Goal: Task Accomplishment & Management: Complete application form

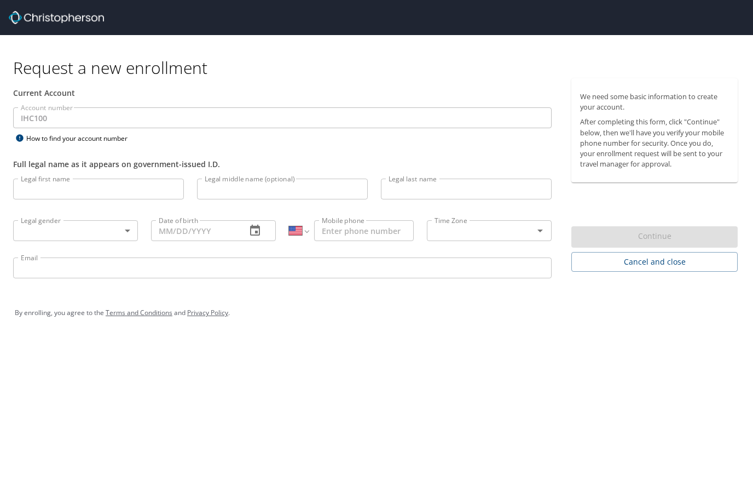
select select "US"
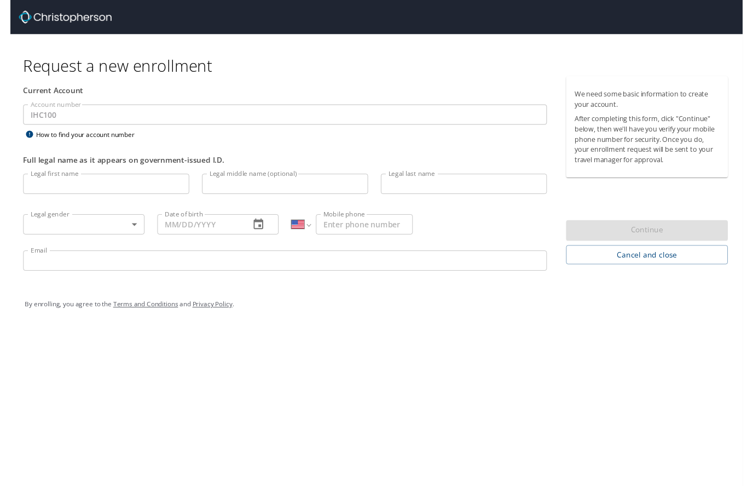
click at [113, 193] on input "Legal first name" at bounding box center [98, 189] width 171 height 21
type input "Jordan"
type input "[PERSON_NAME]"
type input "[EMAIL_ADDRESS][PERSON_NAME][DOMAIN_NAME]"
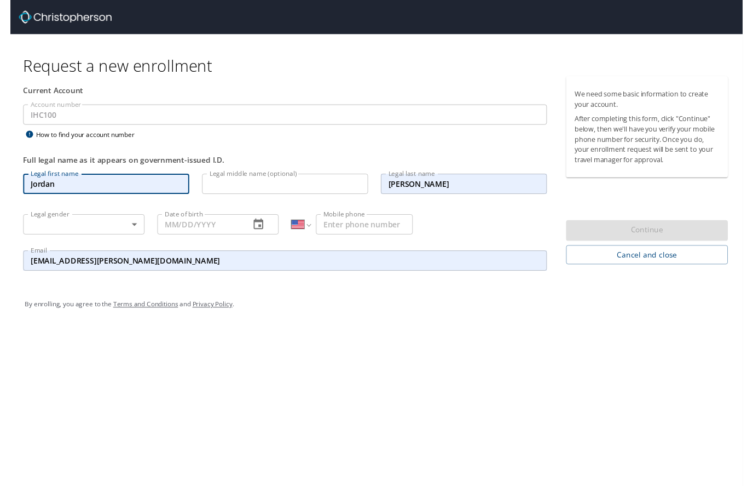
click at [37, 232] on body "Request a new enrollment Current Account Account number IHC100 Account number H…" at bounding box center [376, 249] width 753 height 499
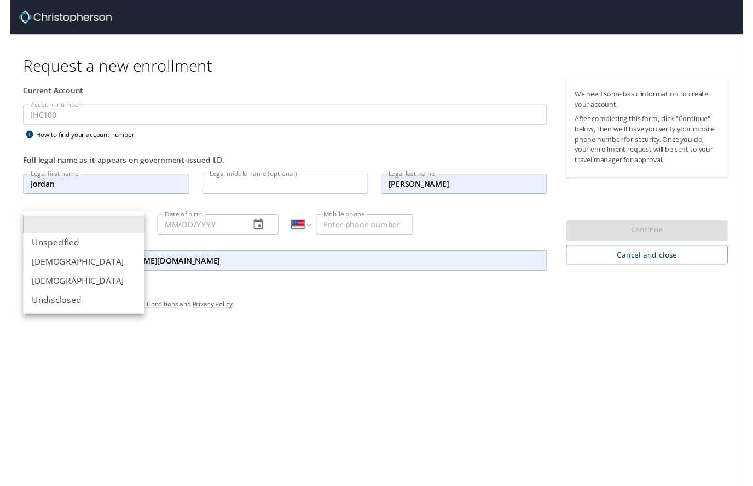
click at [20, 274] on li "[DEMOGRAPHIC_DATA]" at bounding box center [75, 269] width 125 height 20
type input "[DEMOGRAPHIC_DATA]"
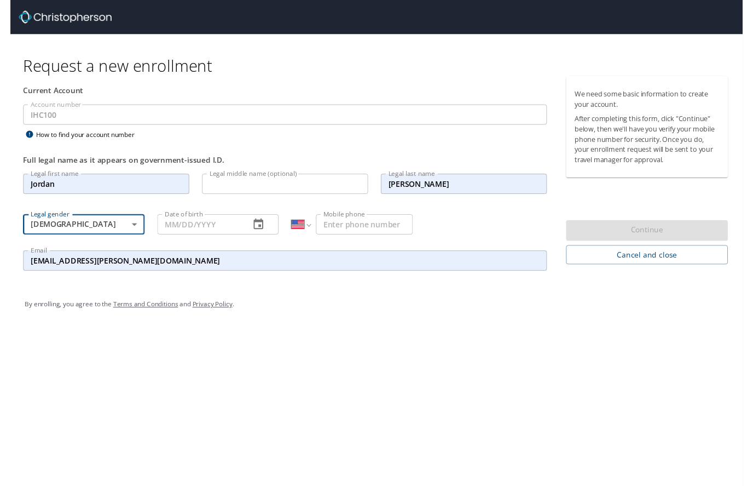
click at [192, 227] on input "Date of birth" at bounding box center [194, 230] width 87 height 21
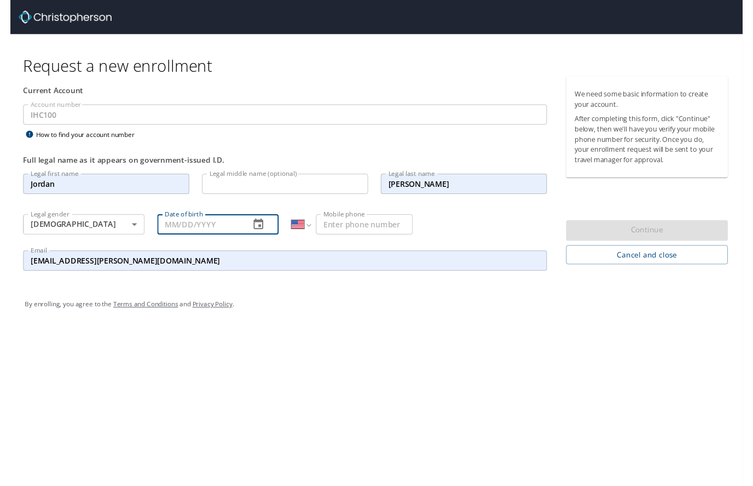
click at [261, 231] on icon "button" at bounding box center [255, 230] width 13 height 13
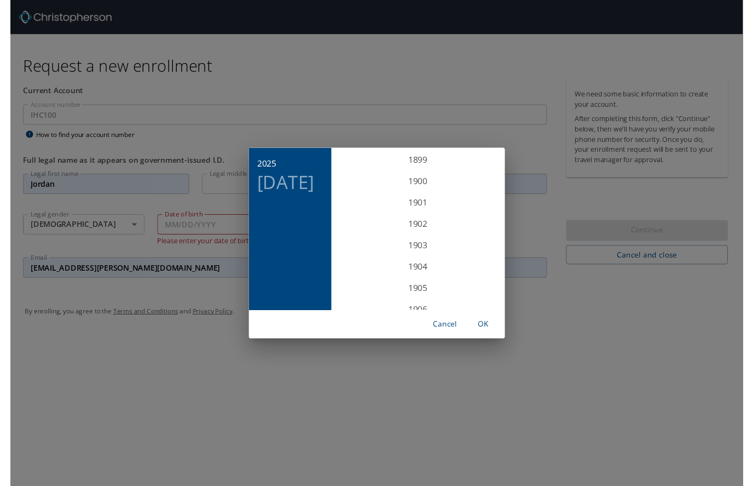
scroll to position [2694, 0]
click at [493, 333] on span "OK" at bounding box center [487, 333] width 26 height 14
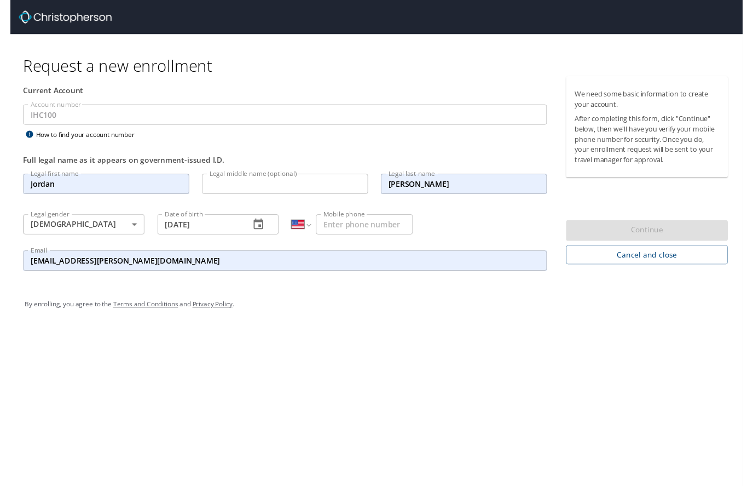
click at [171, 237] on input "[DATE]" at bounding box center [194, 230] width 87 height 21
click at [179, 233] on input "[DATE]" at bounding box center [194, 230] width 87 height 21
click at [179, 229] on input "[DATE]" at bounding box center [194, 230] width 87 height 21
click at [174, 231] on input "[DATE]" at bounding box center [194, 230] width 87 height 21
click at [255, 226] on icon "button" at bounding box center [255, 230] width 10 height 11
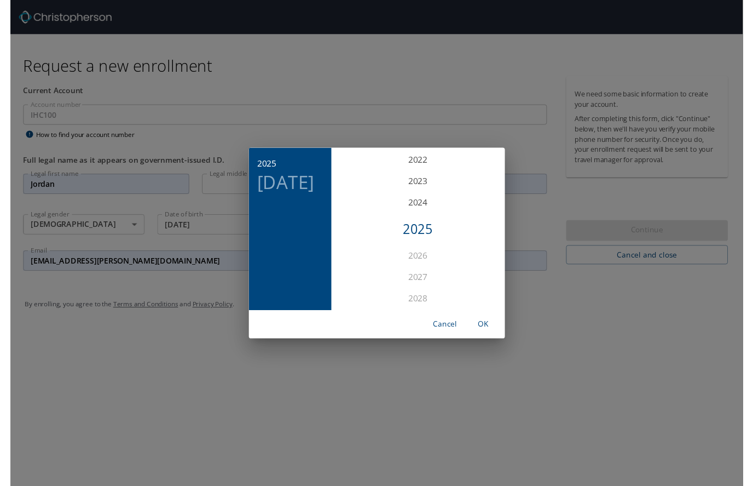
click at [254, 191] on h4 "[DATE]" at bounding box center [283, 187] width 59 height 23
click at [418, 168] on p "[DATE]" at bounding box center [419, 167] width 117 height 13
click at [254, 171] on h6 "2025" at bounding box center [264, 167] width 20 height 15
click at [415, 206] on div "1978" at bounding box center [420, 203] width 170 height 22
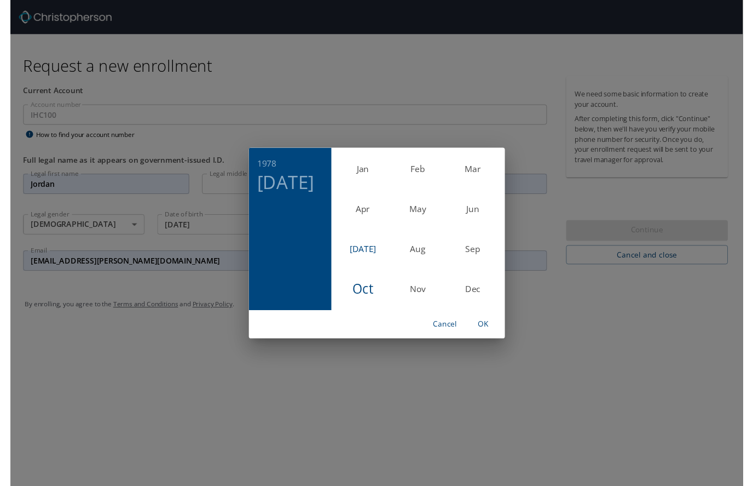
click at [365, 256] on div "[DATE]" at bounding box center [363, 255] width 56 height 41
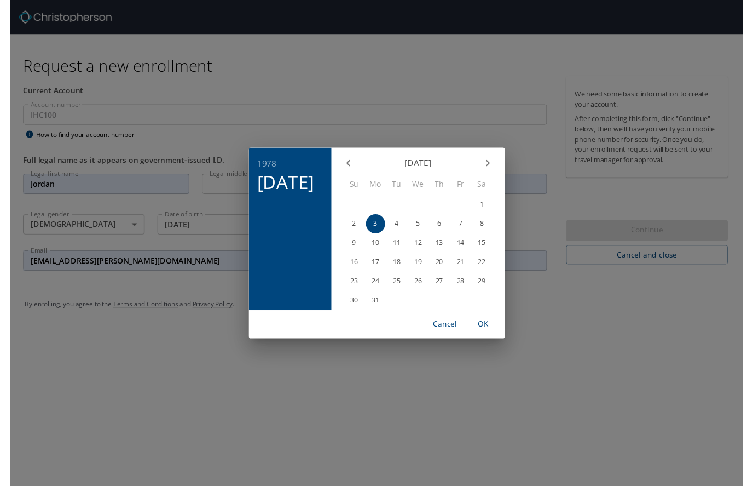
click at [445, 231] on span "6" at bounding box center [441, 229] width 20 height 7
click at [492, 331] on span "OK" at bounding box center [487, 333] width 26 height 14
type input "[DATE]"
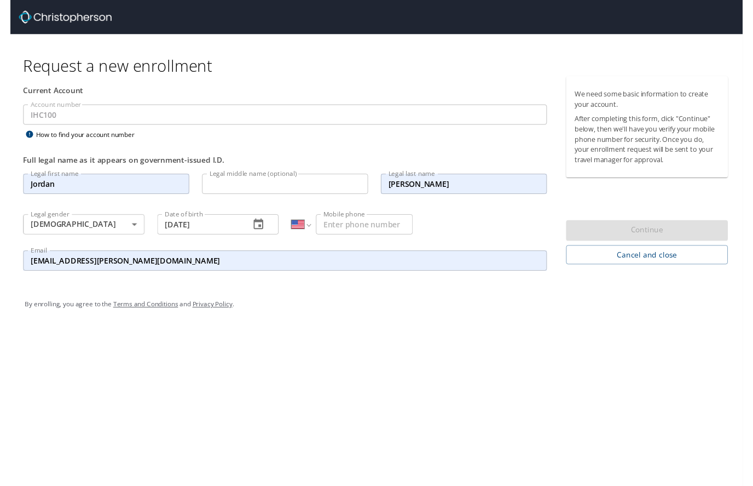
click at [364, 235] on input "Mobile phone" at bounding box center [364, 230] width 100 height 21
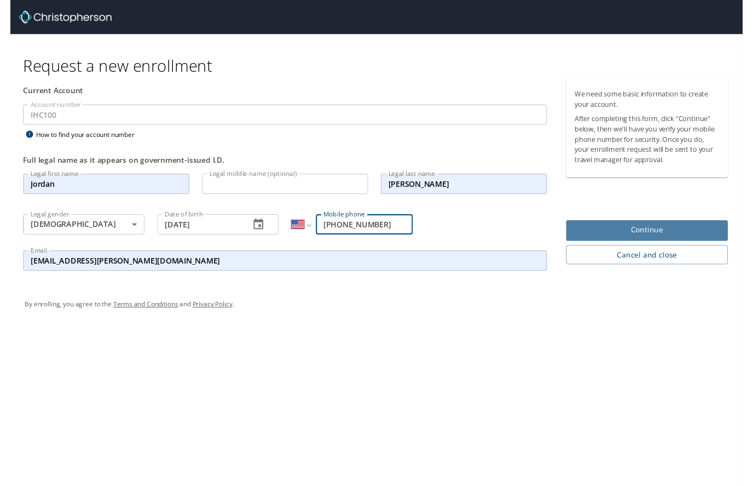
type input "[PHONE_NUMBER]"
click at [682, 239] on span "Continue" at bounding box center [654, 236] width 149 height 14
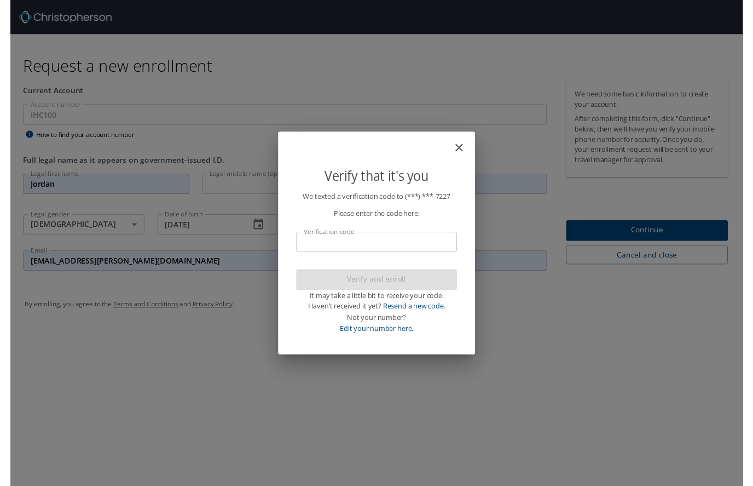
click at [415, 248] on input "Verification code" at bounding box center [376, 248] width 165 height 21
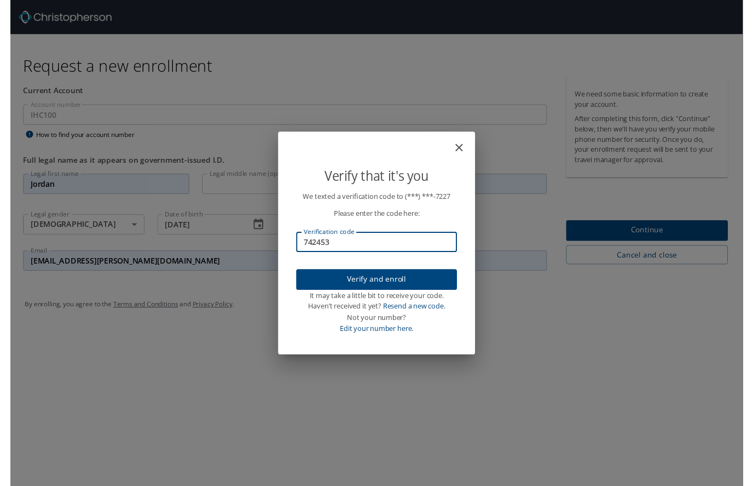
type input "742453"
click at [397, 289] on span "Verify and enroll" at bounding box center [377, 287] width 148 height 14
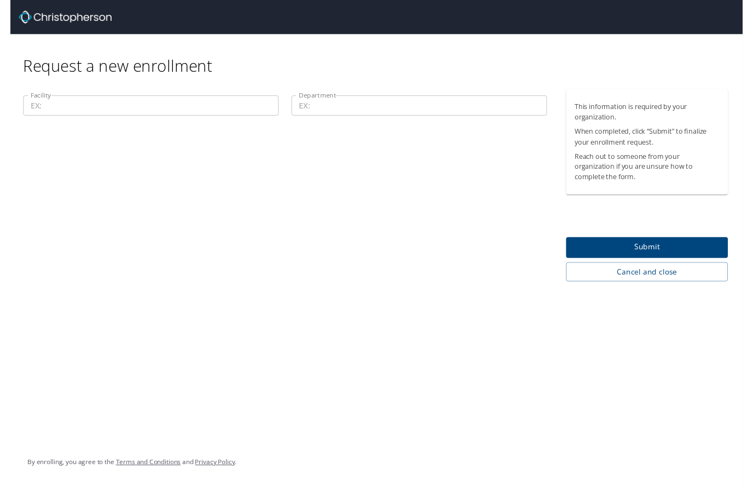
click at [159, 105] on input "Facility" at bounding box center [144, 108] width 263 height 21
type input "40000"
click at [415, 110] on input "Department" at bounding box center [420, 108] width 263 height 21
type input "74344"
click at [665, 253] on span "Submit" at bounding box center [654, 254] width 149 height 14
